Goal: Task Accomplishment & Management: Complete application form

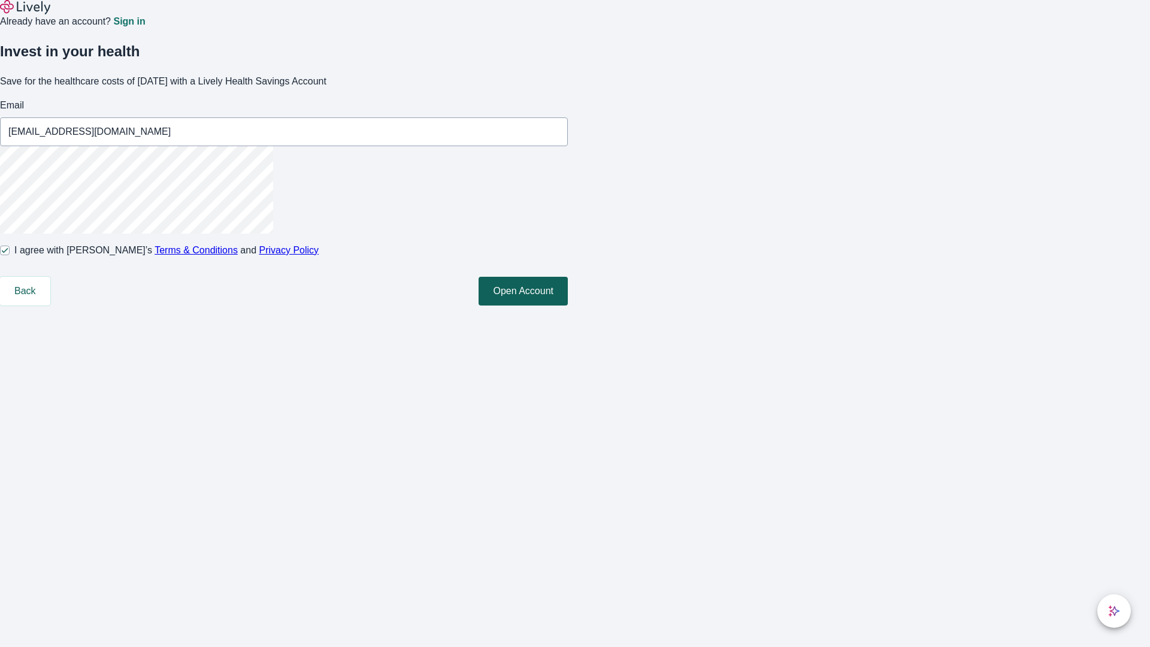
click at [568, 306] on button "Open Account" at bounding box center [523, 291] width 89 height 29
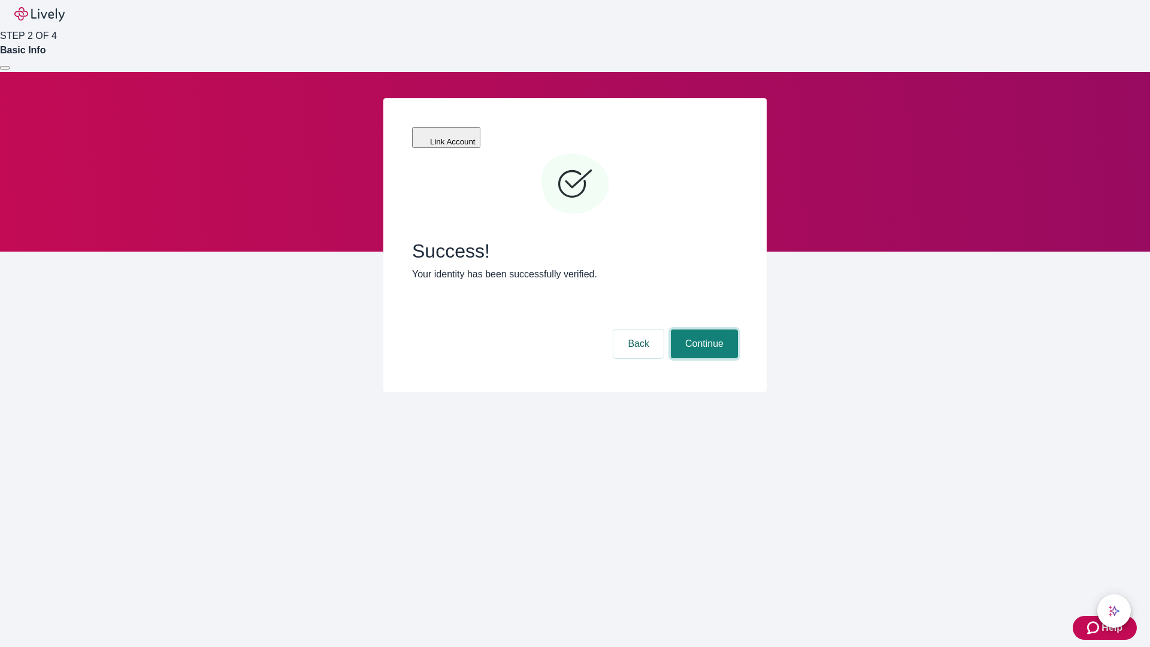
click at [703, 330] on button "Continue" at bounding box center [704, 344] width 67 height 29
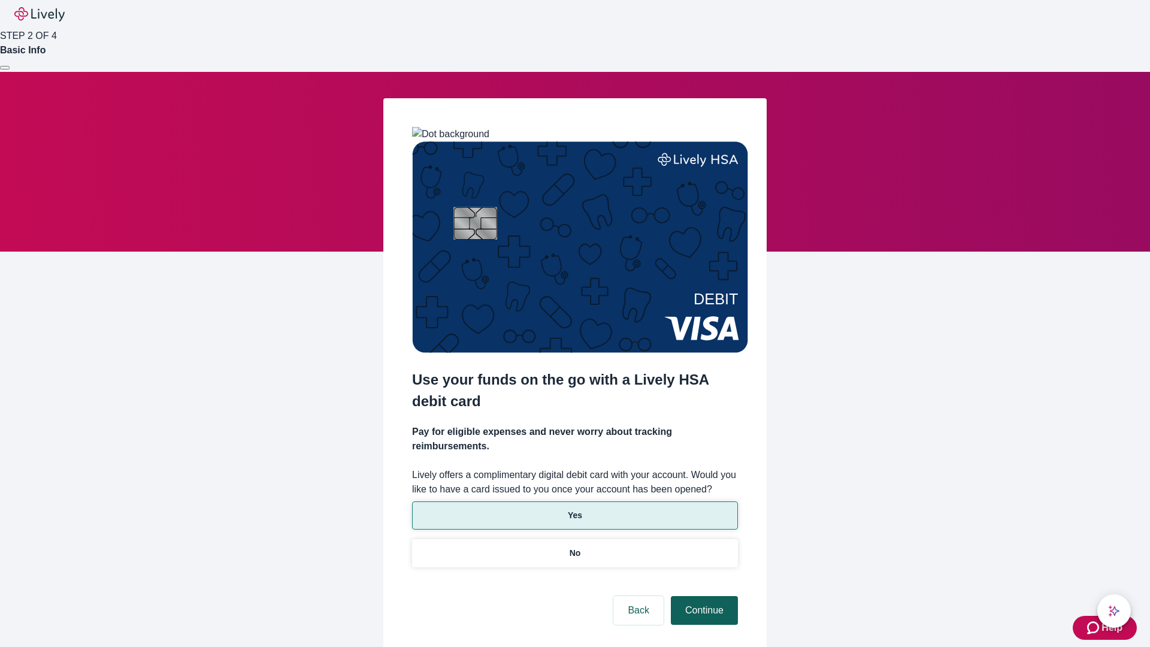
click at [575, 547] on p "No" at bounding box center [575, 553] width 11 height 13
click at [703, 596] on button "Continue" at bounding box center [704, 610] width 67 height 29
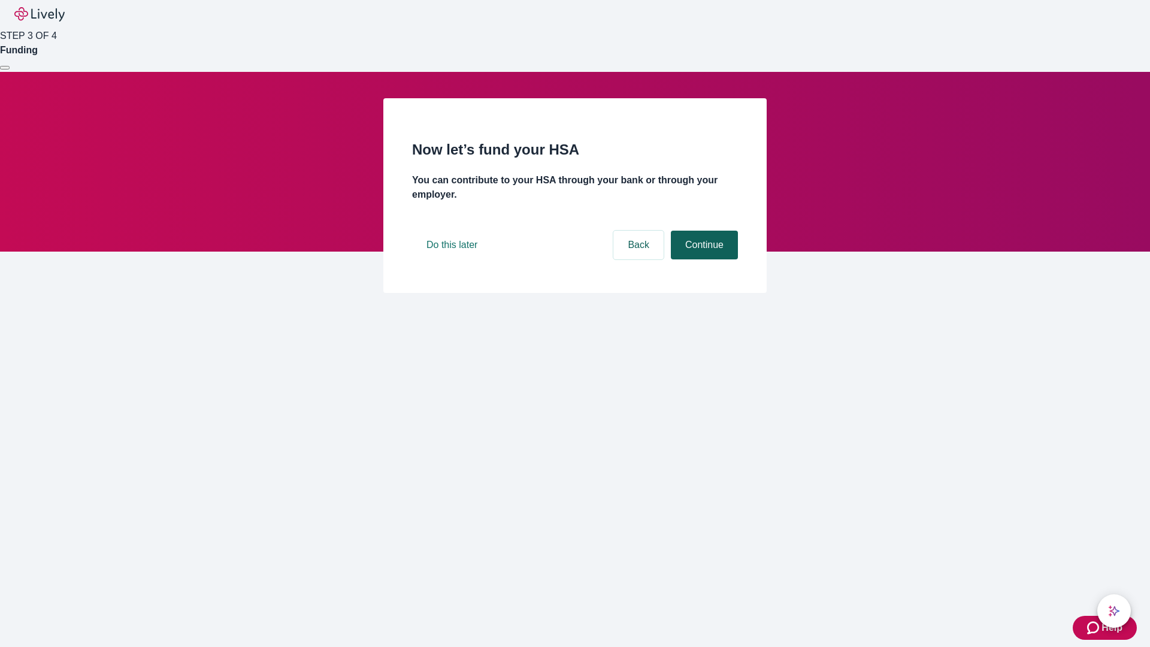
click at [703, 259] on button "Continue" at bounding box center [704, 245] width 67 height 29
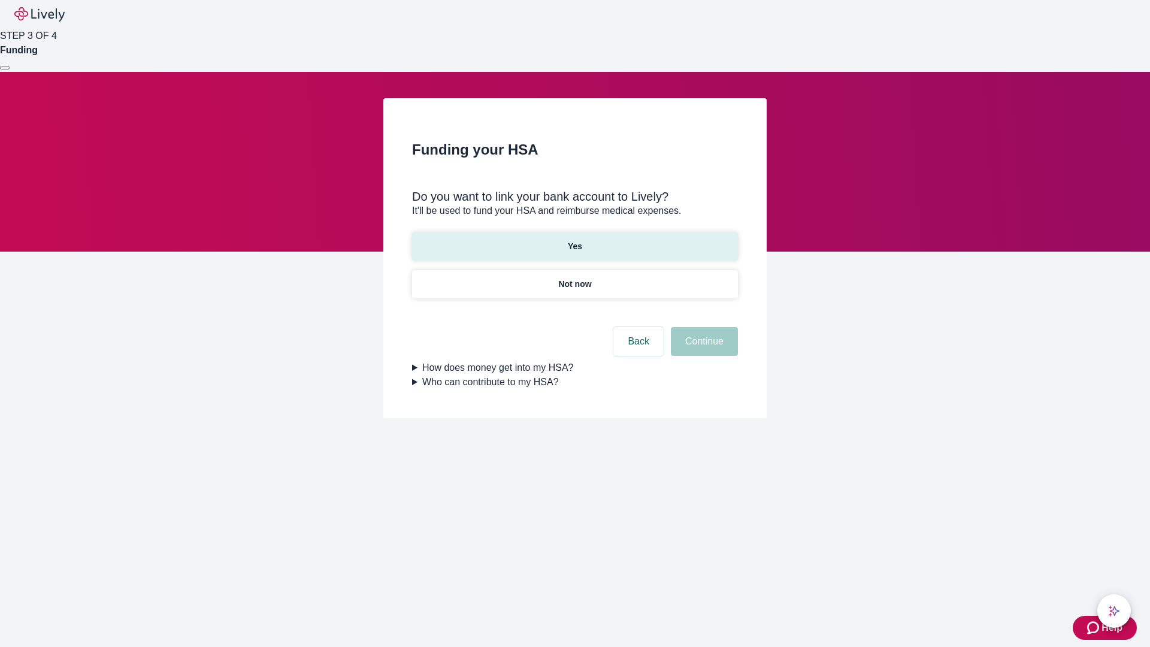
click at [575, 240] on p "Yes" at bounding box center [575, 246] width 14 height 13
click at [703, 327] on button "Continue" at bounding box center [704, 341] width 67 height 29
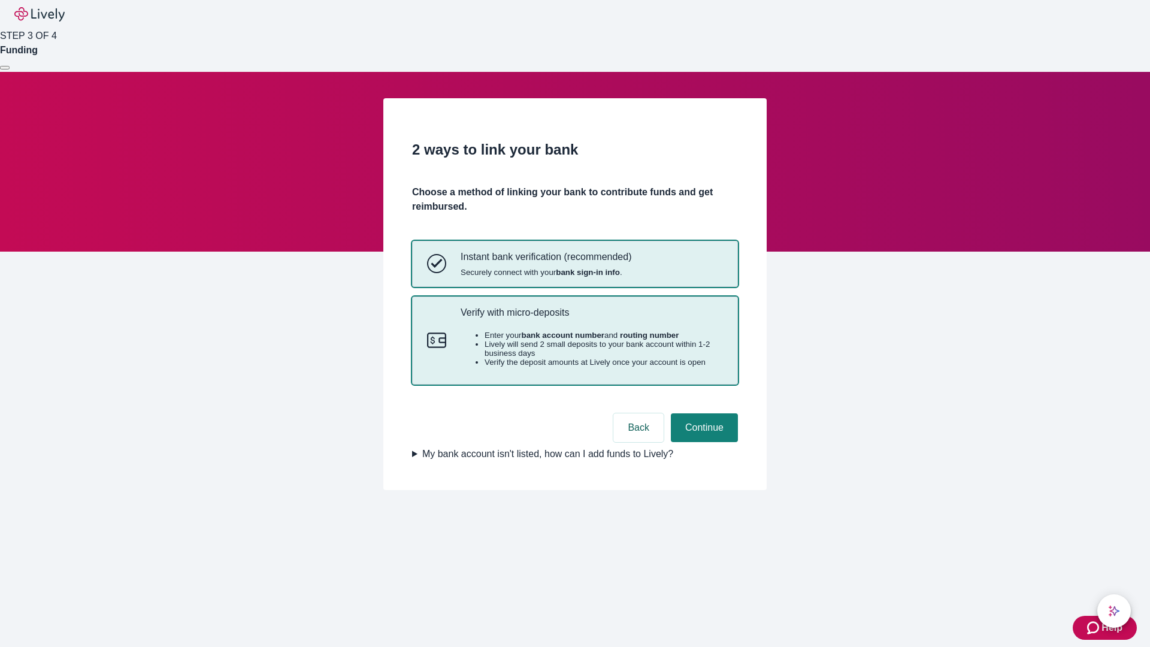
click at [591, 318] on p "Verify with micro-deposits" at bounding box center [592, 312] width 262 height 11
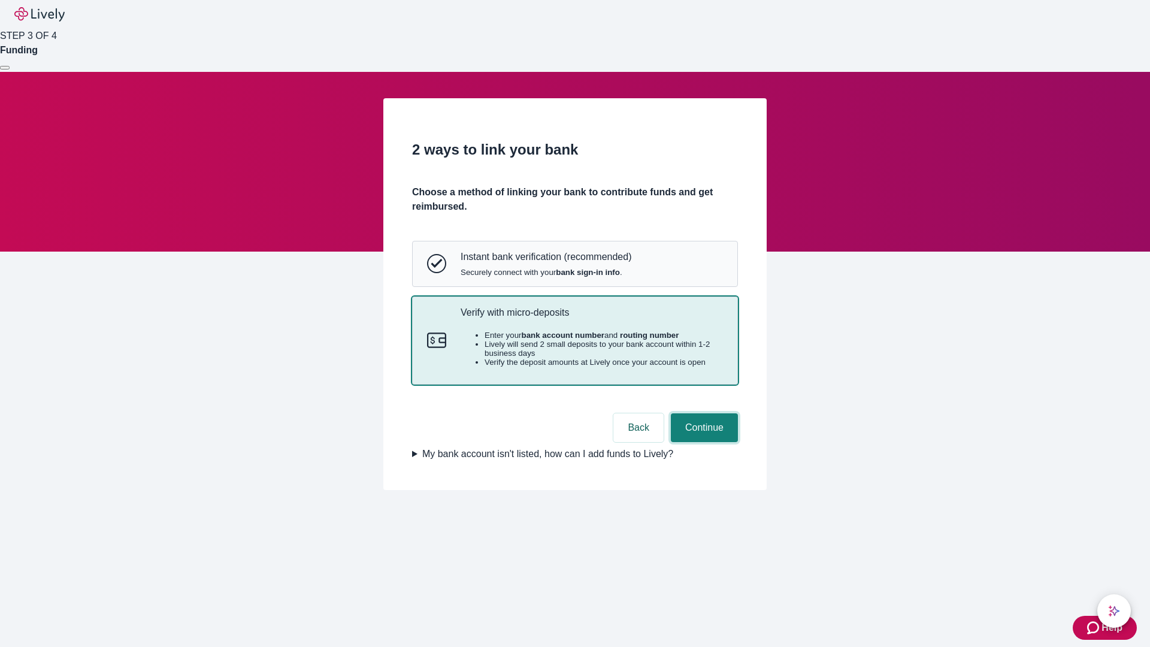
click at [703, 442] on button "Continue" at bounding box center [704, 427] width 67 height 29
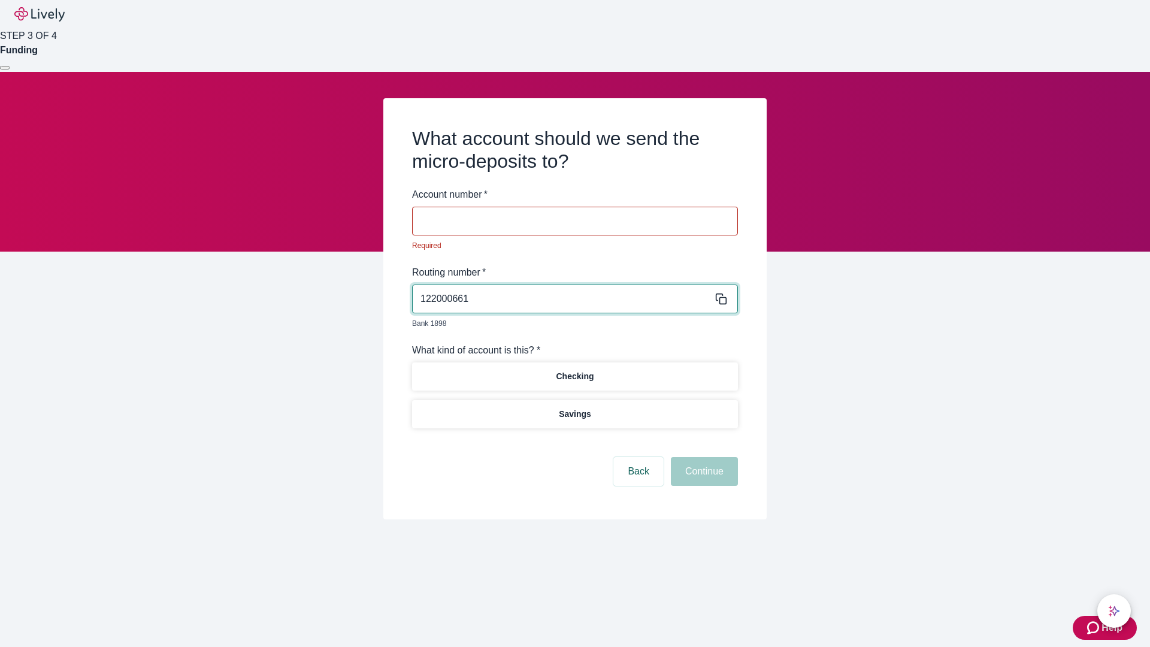
type input "122000661"
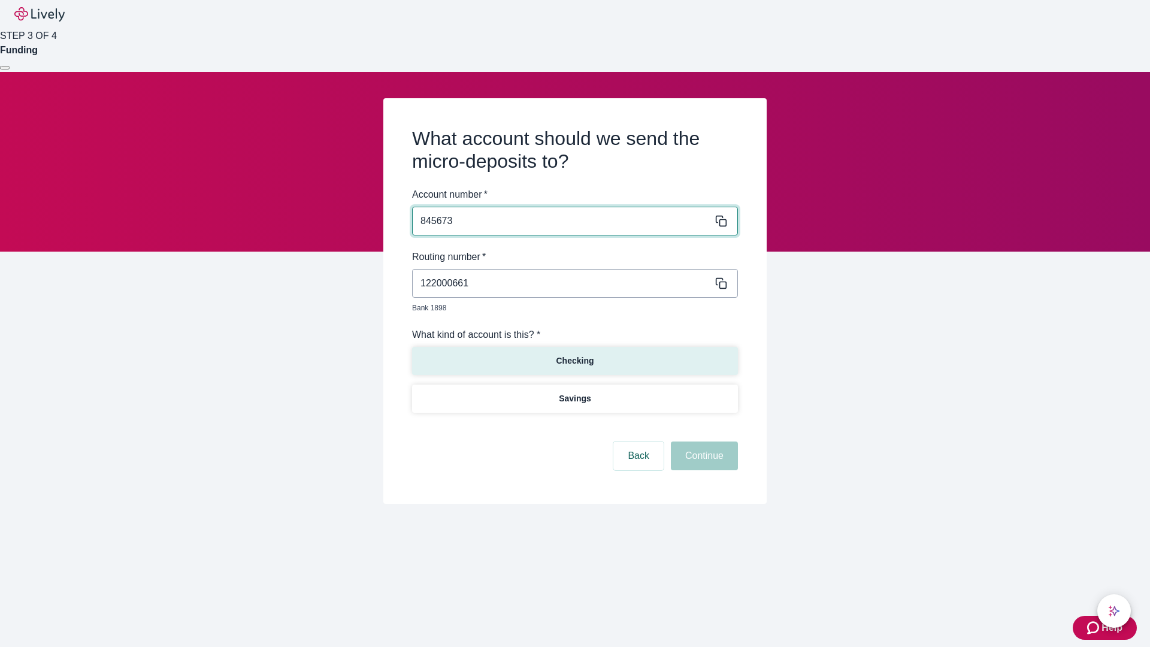
type input "845673"
click at [575, 355] on p "Checking" at bounding box center [575, 361] width 38 height 13
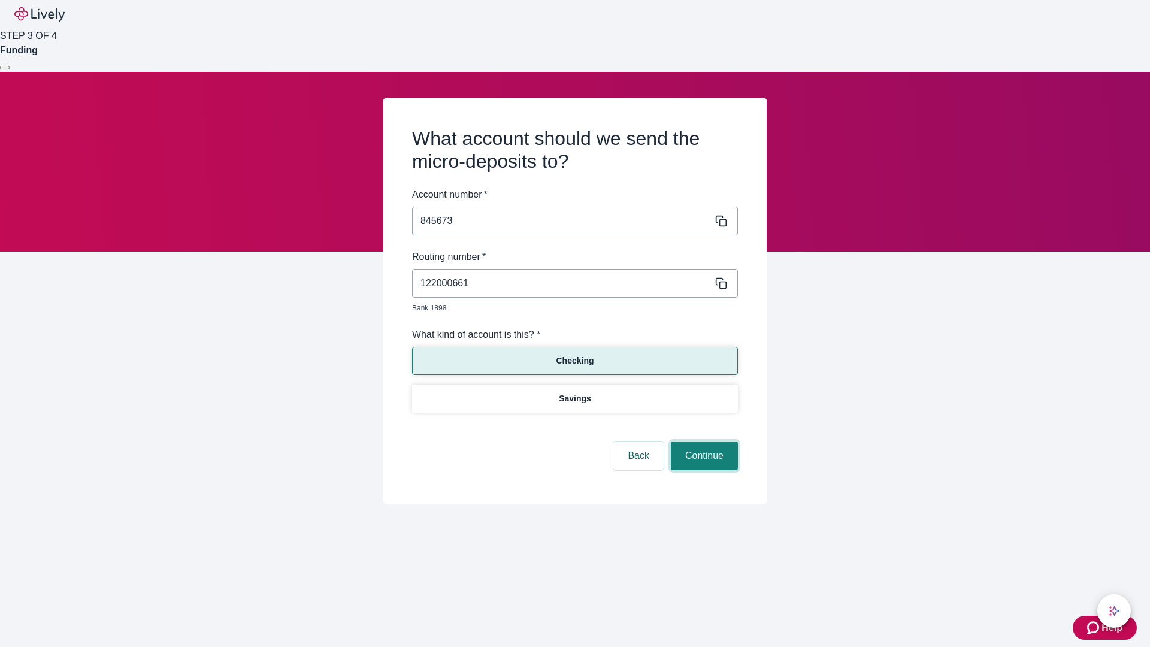
click at [703, 442] on button "Continue" at bounding box center [704, 456] width 67 height 29
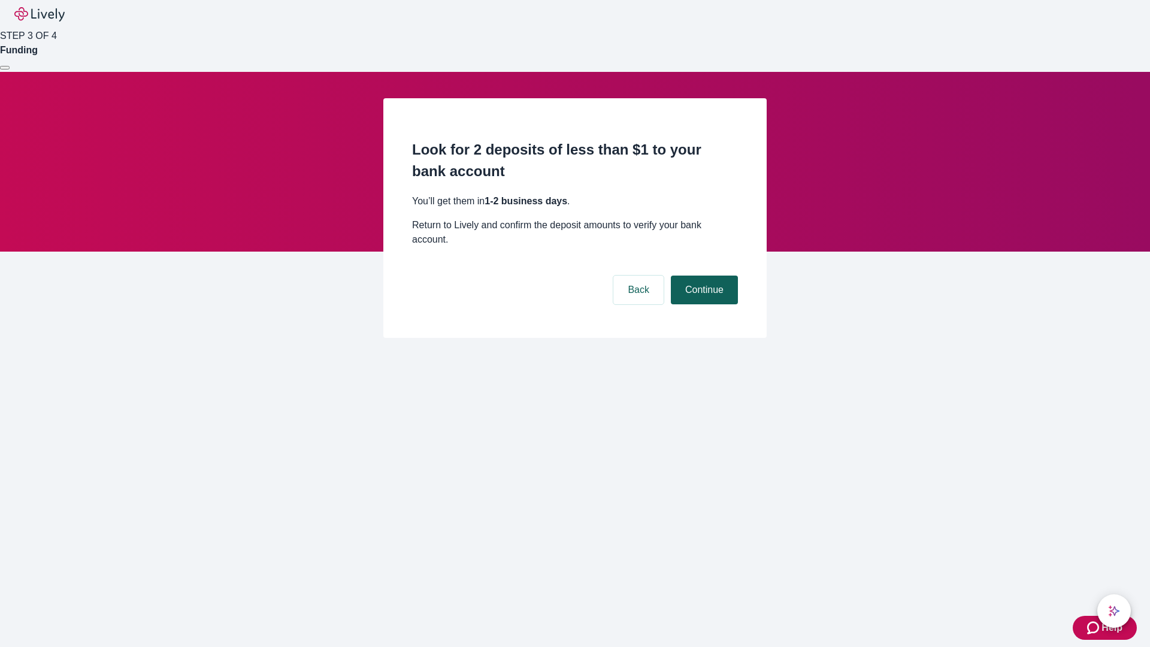
click at [703, 276] on button "Continue" at bounding box center [704, 290] width 67 height 29
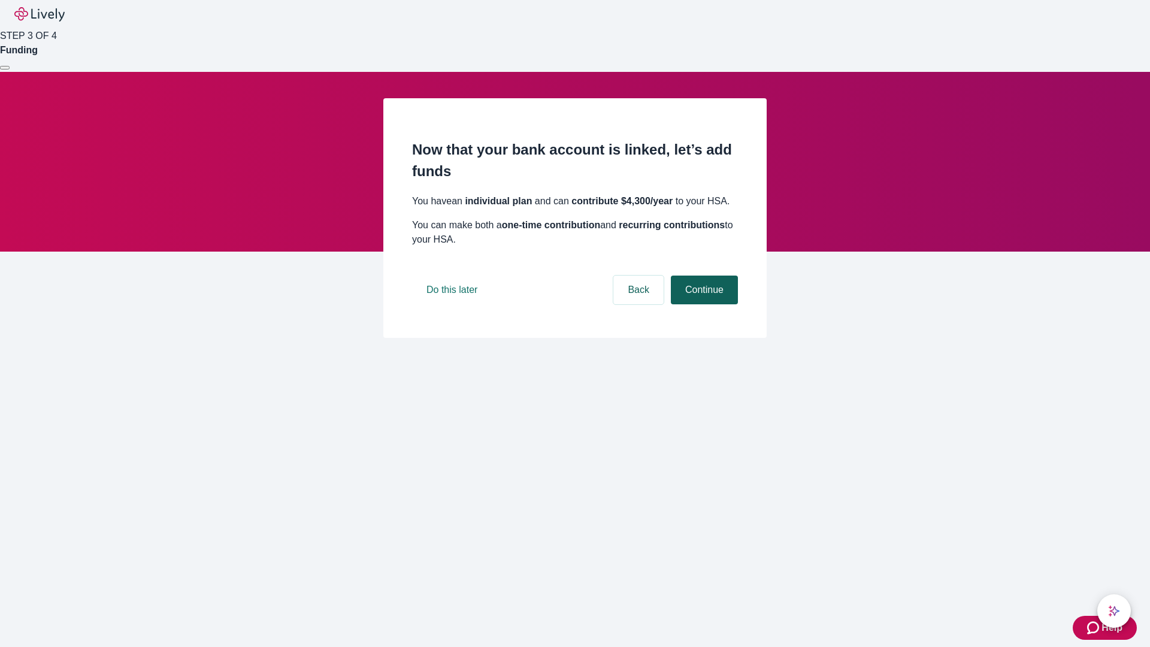
click at [703, 304] on button "Continue" at bounding box center [704, 290] width 67 height 29
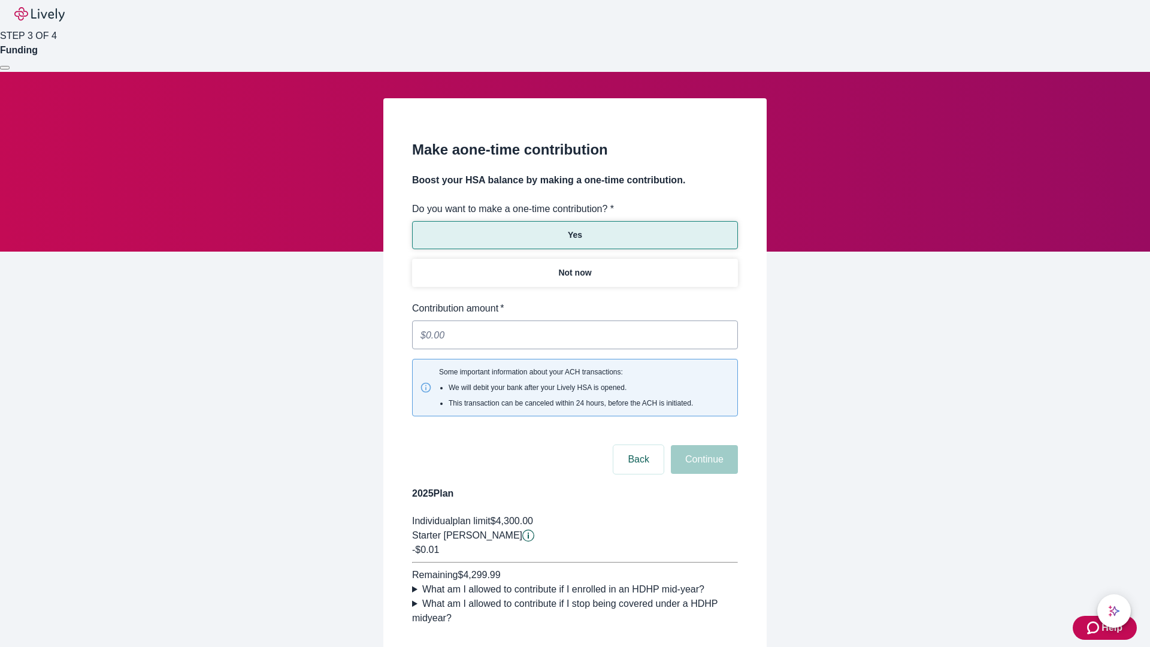
type input "0.01"
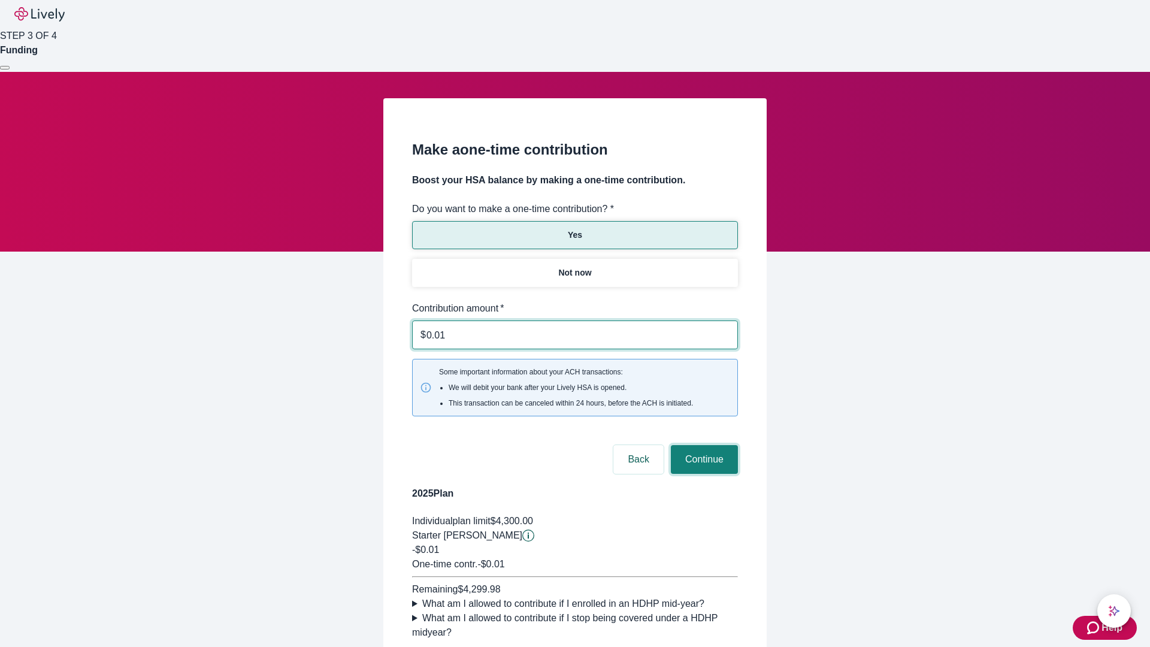
click at [703, 445] on button "Continue" at bounding box center [704, 459] width 67 height 29
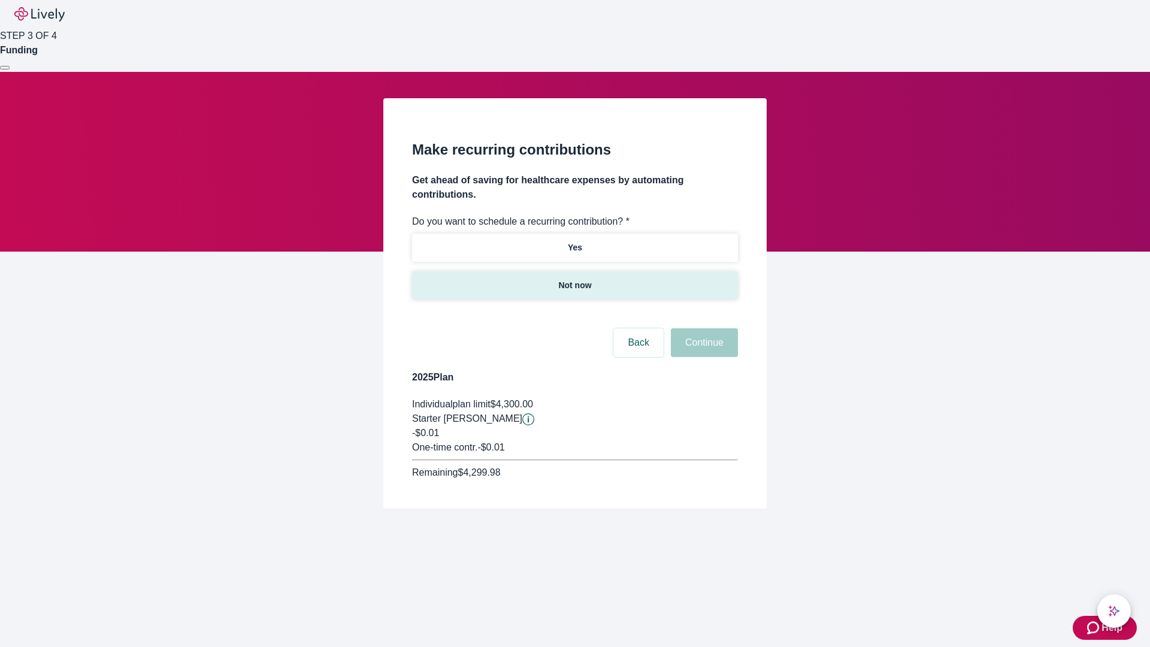
click at [575, 279] on p "Not now" at bounding box center [574, 285] width 33 height 13
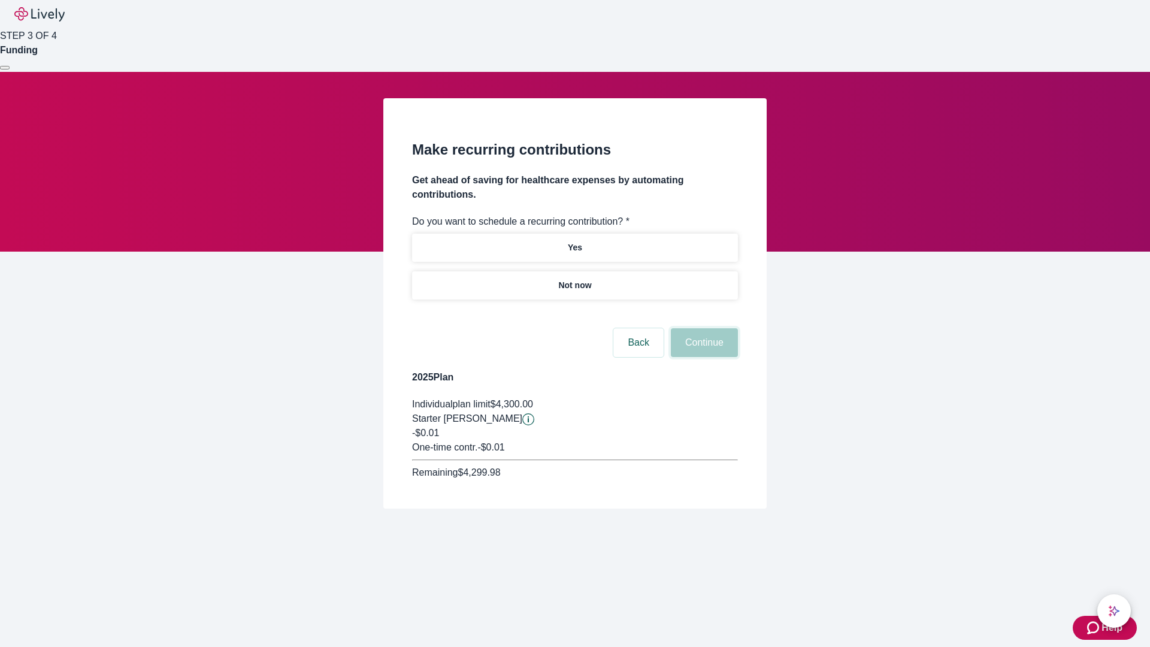
click at [703, 328] on button "Continue" at bounding box center [704, 342] width 67 height 29
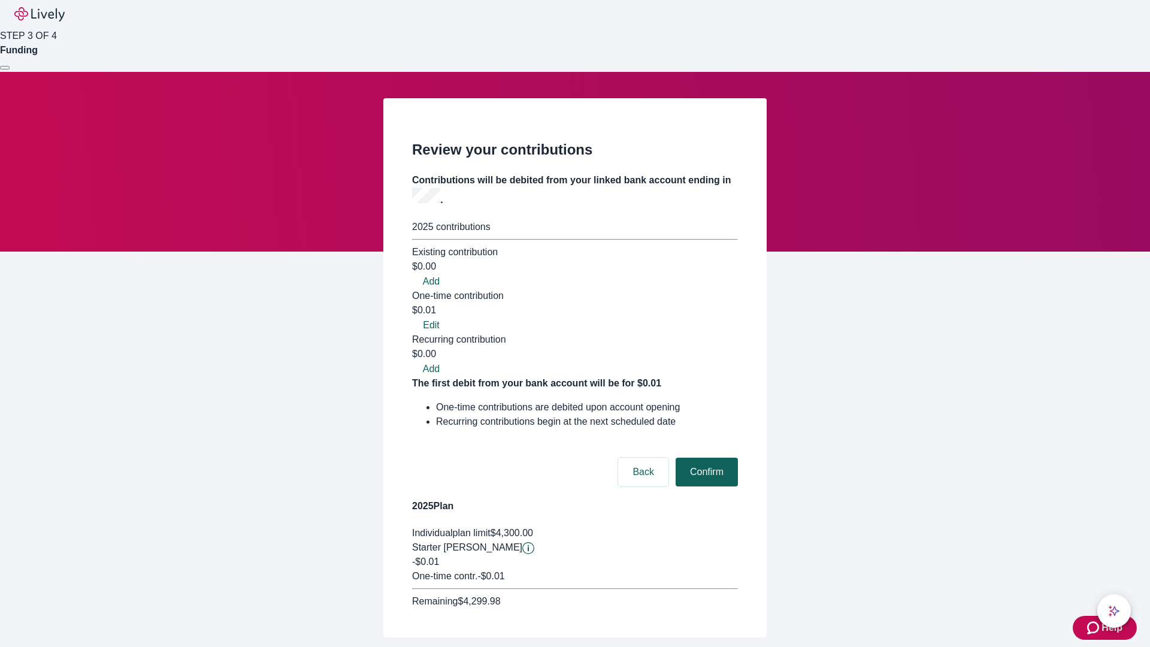
click at [705, 458] on button "Confirm" at bounding box center [707, 472] width 62 height 29
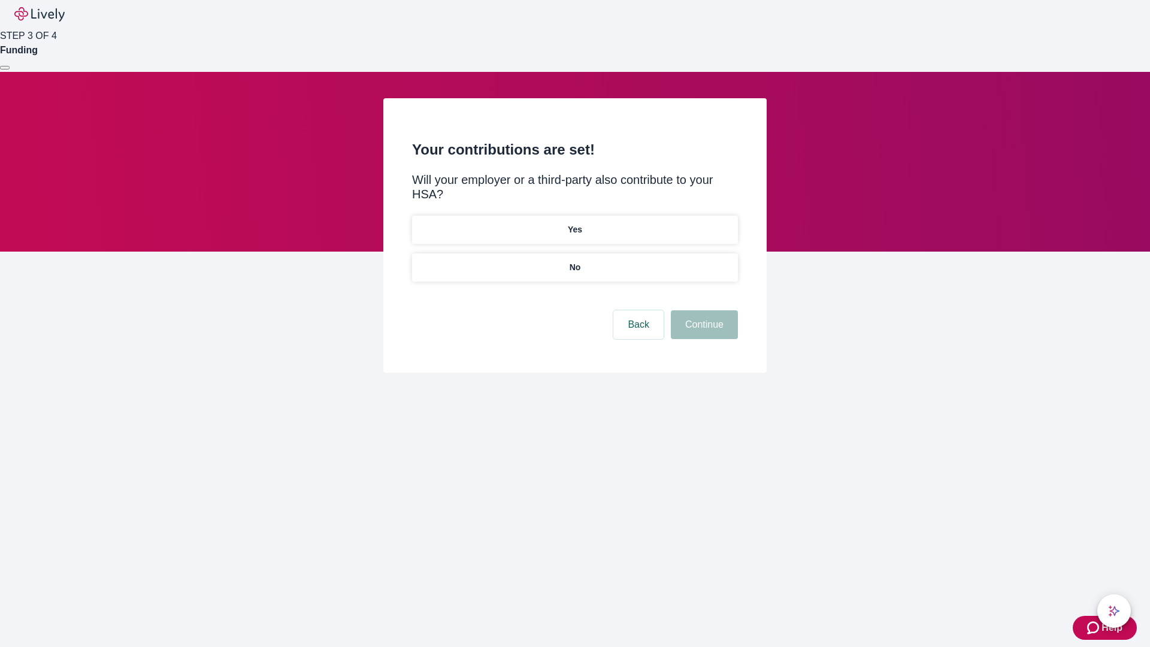
click at [575, 261] on p "No" at bounding box center [575, 267] width 11 height 13
click at [703, 310] on button "Continue" at bounding box center [704, 324] width 67 height 29
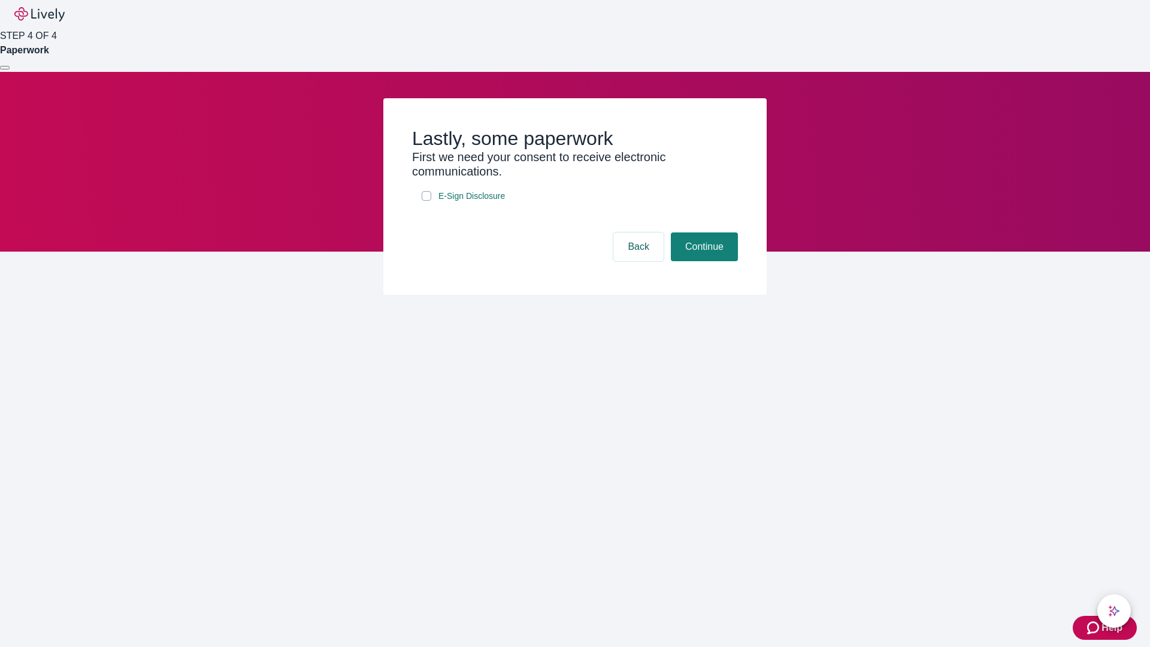
click at [427, 201] on input "E-Sign Disclosure" at bounding box center [427, 196] width 10 height 10
checkbox input "true"
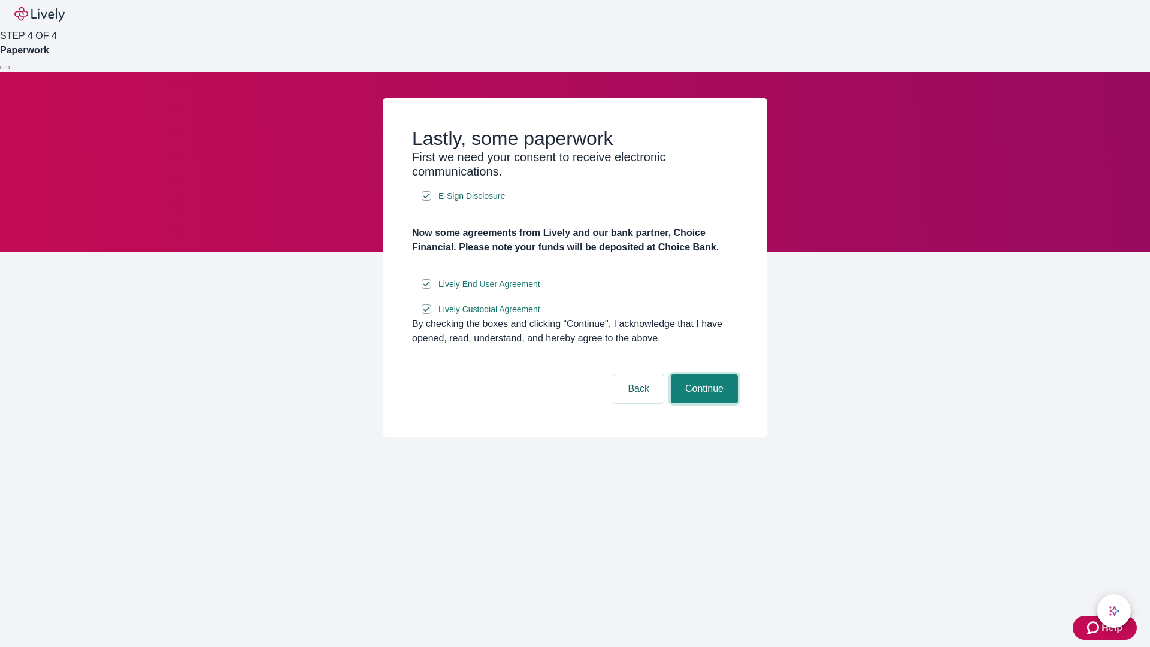
click at [703, 403] on button "Continue" at bounding box center [704, 388] width 67 height 29
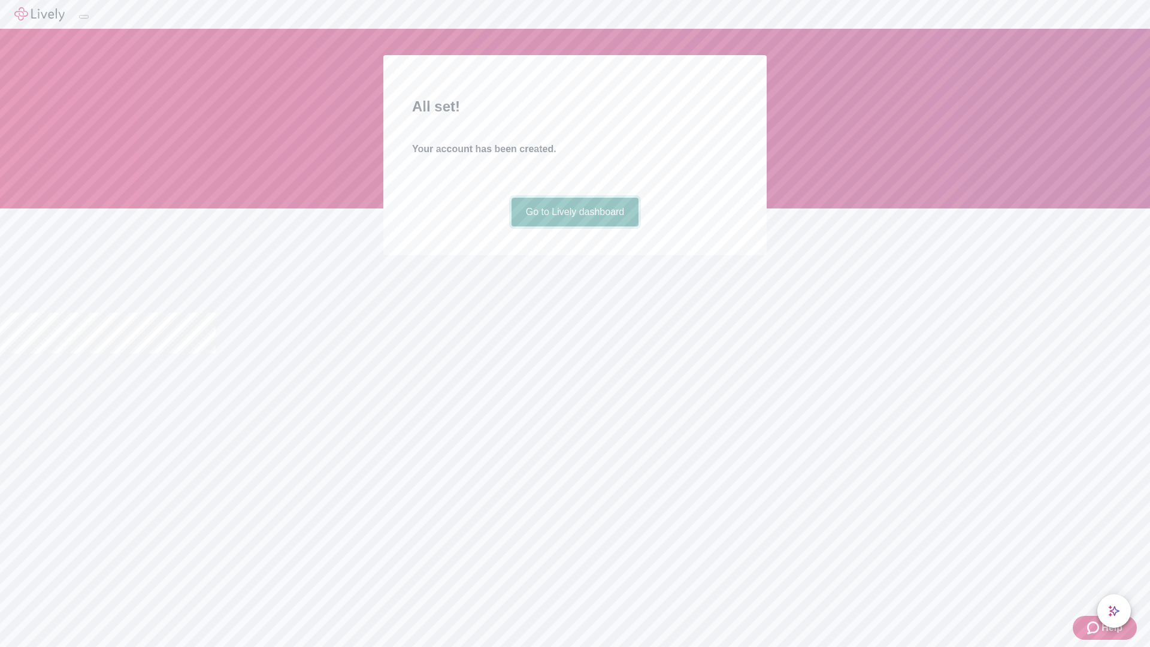
click at [575, 226] on link "Go to Lively dashboard" at bounding box center [576, 212] width 128 height 29
